Goal: Task Accomplishment & Management: Manage account settings

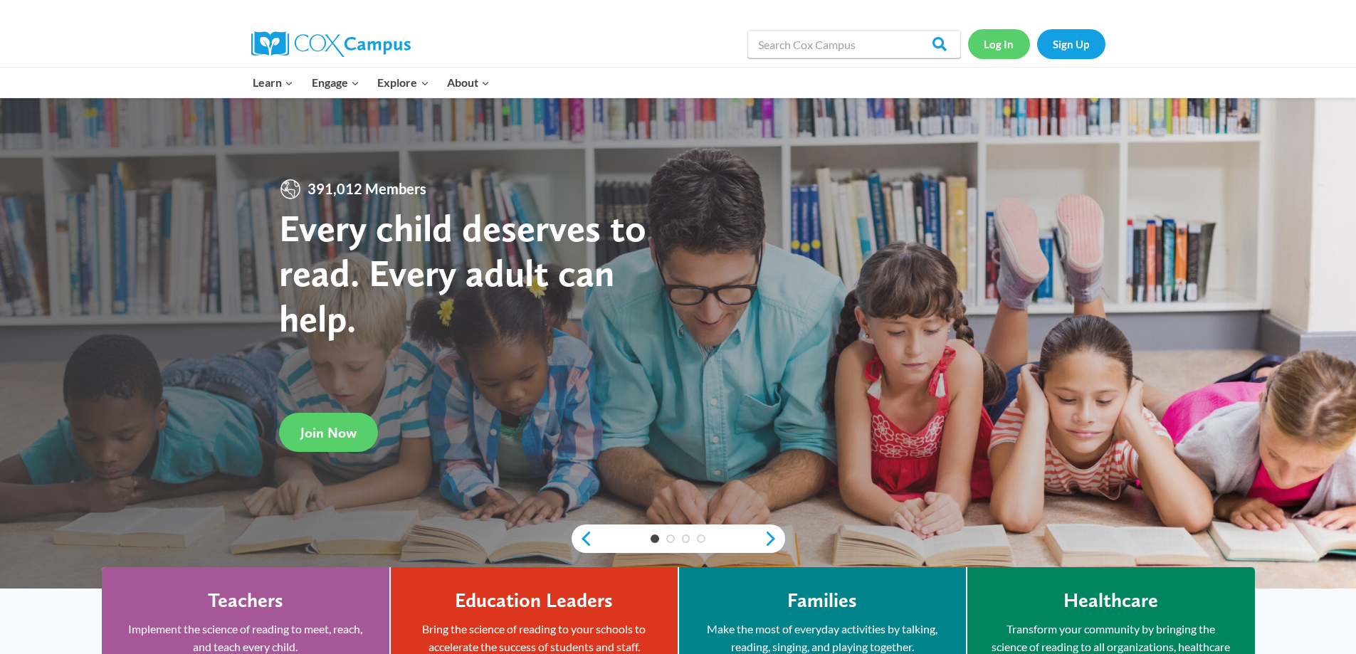
click at [1002, 45] on link "Log In" at bounding box center [999, 43] width 62 height 29
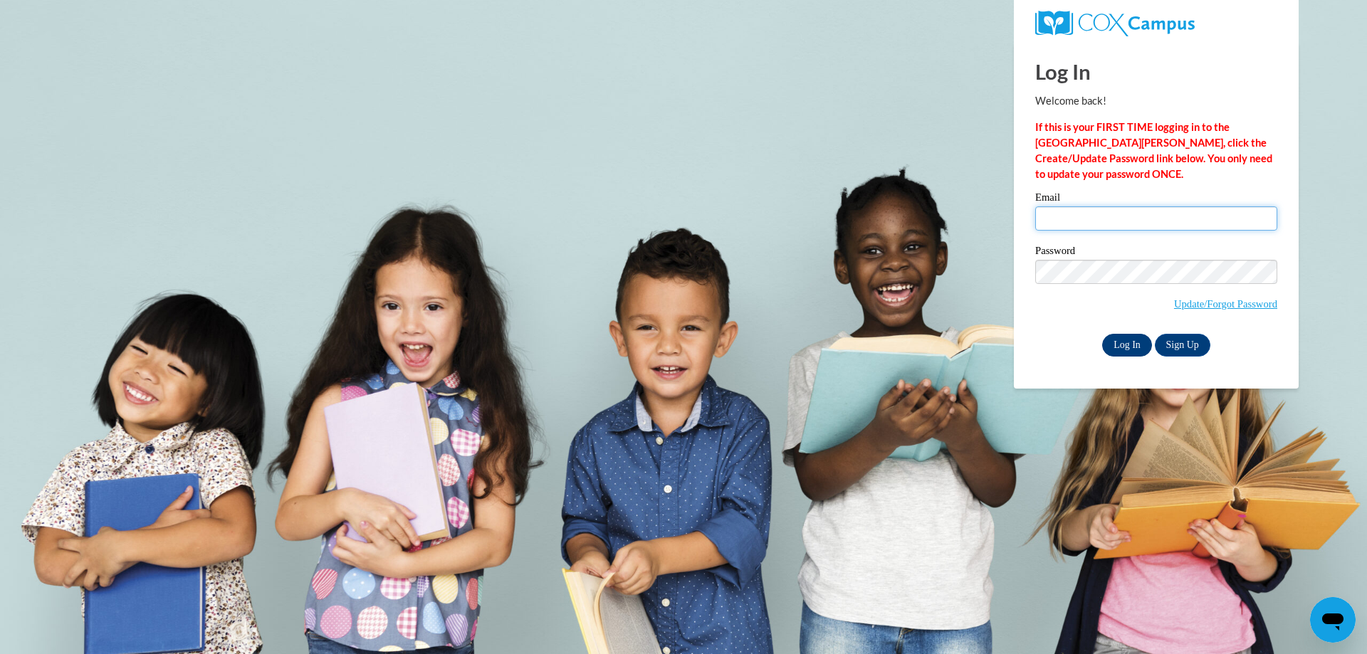
type input "scerny@csd.k12.wi.us"
click at [1118, 342] on input "Log In" at bounding box center [1127, 345] width 50 height 23
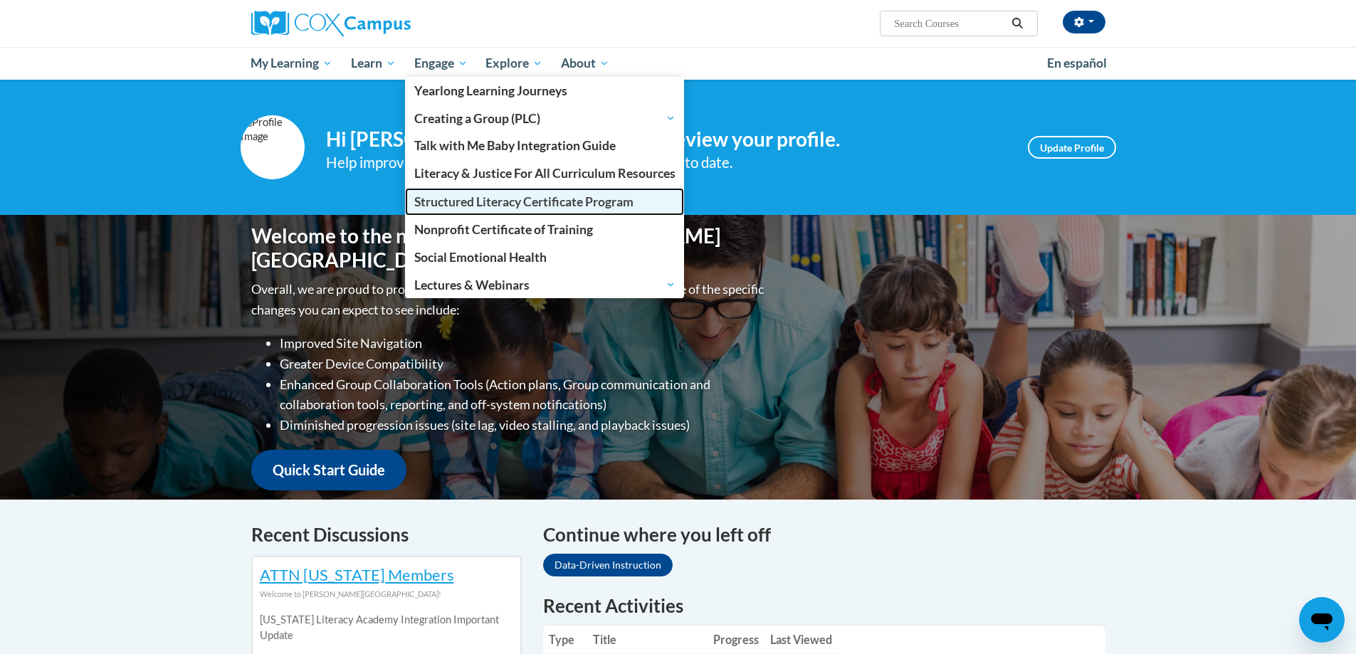
click at [462, 203] on span "Structured Literacy Certificate Program" at bounding box center [523, 201] width 219 height 15
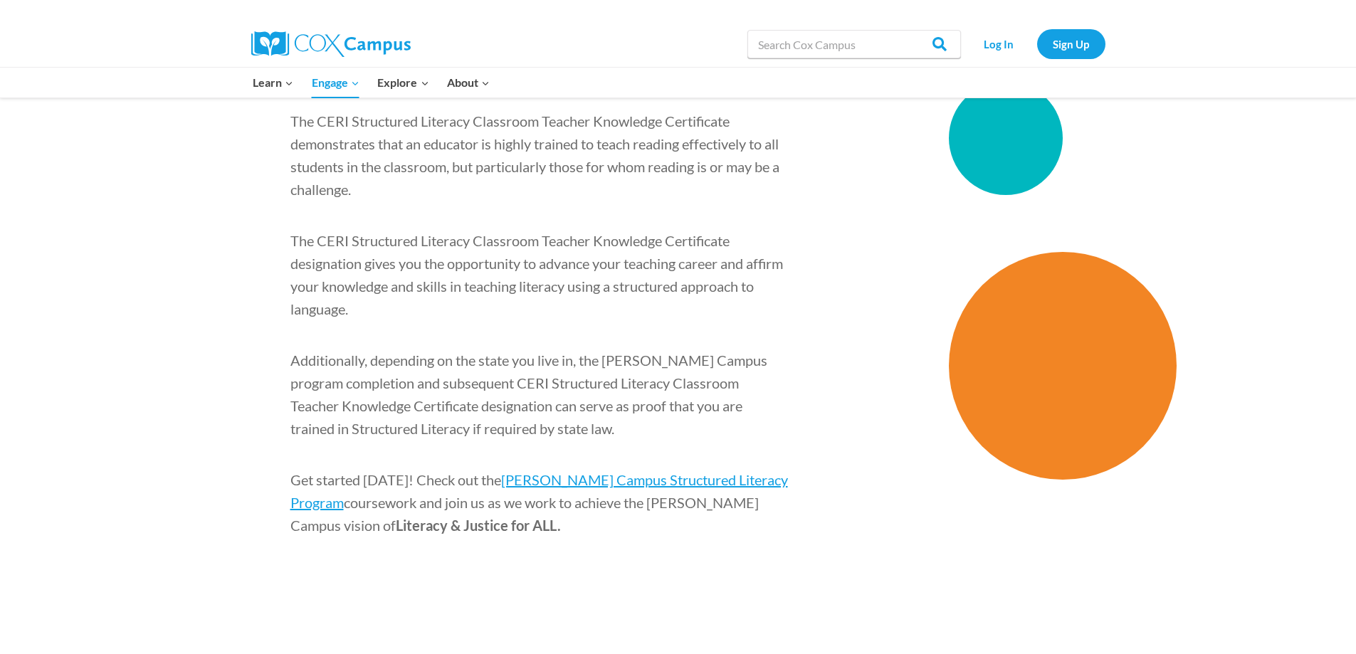
scroll to position [2099, 0]
click at [663, 470] on p "Get started today! Check out the Cox Campus Structured Literacy Program coursew…" at bounding box center [539, 504] width 498 height 68
click at [656, 470] on p "Get started today! Check out the Cox Campus Structured Literacy Program coursew…" at bounding box center [539, 504] width 498 height 68
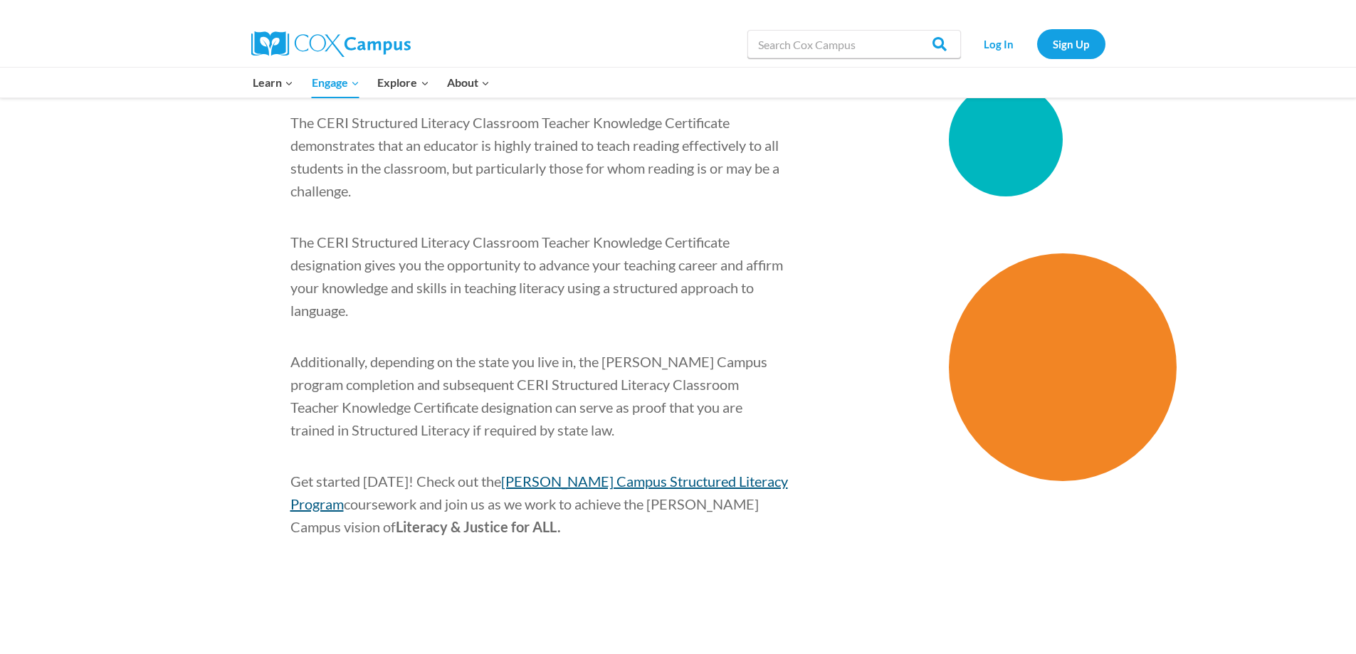
click at [654, 473] on span "Cox Campus Structured Literacy Program" at bounding box center [539, 493] width 498 height 40
